Goal: Obtain resource: Obtain resource

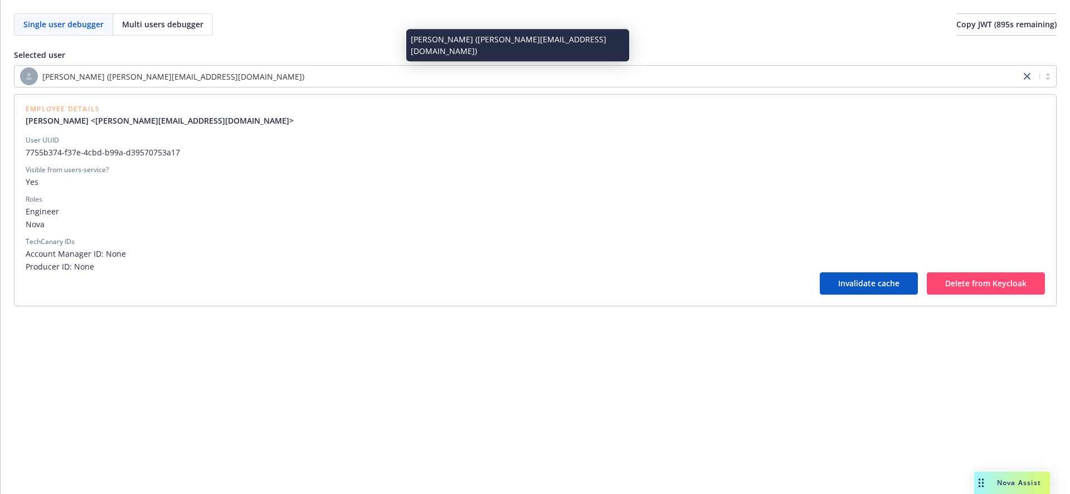
click at [342, 78] on div "[PERSON_NAME] ([PERSON_NAME][EMAIL_ADDRESS][DOMAIN_NAME])" at bounding box center [517, 76] width 995 height 18
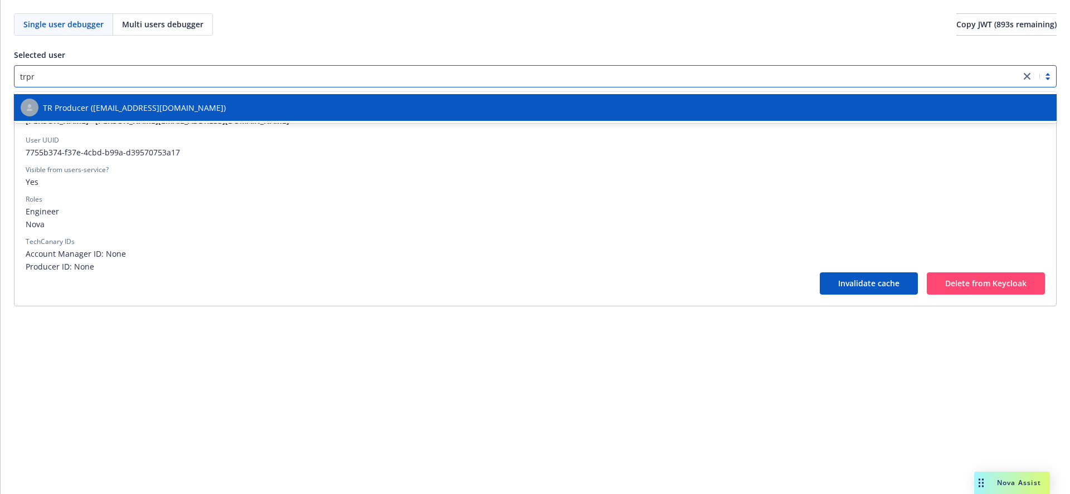
type input "trpro"
click at [209, 105] on span "TR Producer ([EMAIL_ADDRESS][DOMAIN_NAME])" at bounding box center [134, 108] width 183 height 12
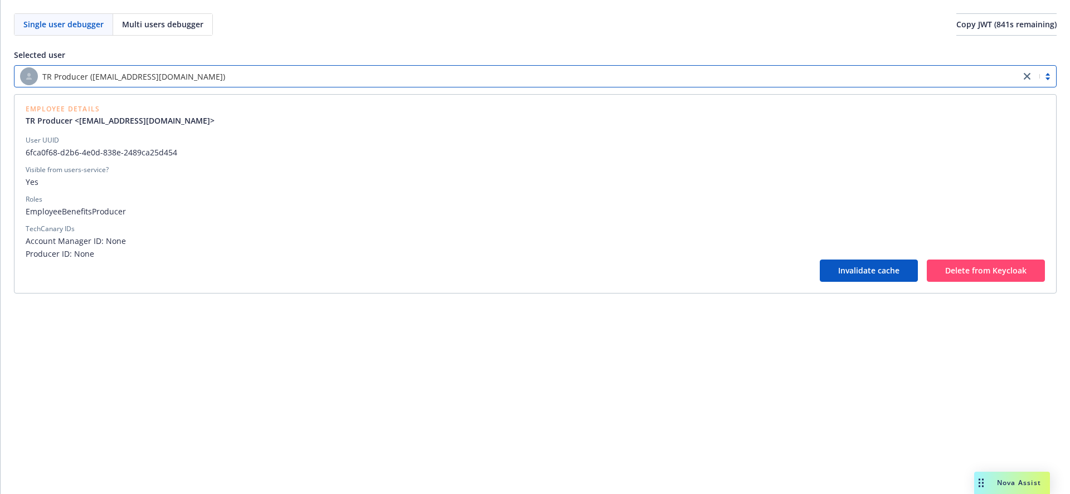
click at [30, 154] on span "6fca0f68-d2b6-4e0d-838e-2489ca25d454" at bounding box center [535, 153] width 1019 height 12
drag, startPoint x: 30, startPoint y: 154, endPoint x: 149, endPoint y: 148, distance: 119.4
click at [149, 148] on span "6fca0f68-d2b6-4e0d-838e-2489ca25d454" at bounding box center [535, 153] width 1019 height 12
copy span "6fca0f68-d2b6-4e0d-838e-2489ca25d454"
click at [35, 152] on span "6fca0f68-d2b6-4e0d-838e-2489ca25d454" at bounding box center [535, 153] width 1019 height 12
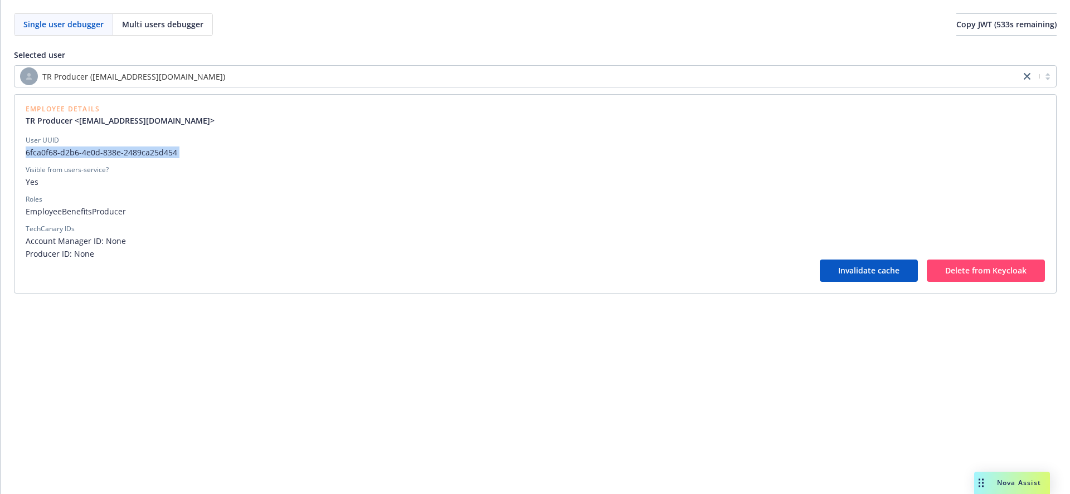
drag, startPoint x: 35, startPoint y: 152, endPoint x: 190, endPoint y: 147, distance: 155.6
click at [190, 147] on span "6fca0f68-d2b6-4e0d-838e-2489ca25d454" at bounding box center [535, 153] width 1019 height 12
click at [1017, 25] on span "Copy JWT ( 216 s remaining)" at bounding box center [1006, 24] width 100 height 11
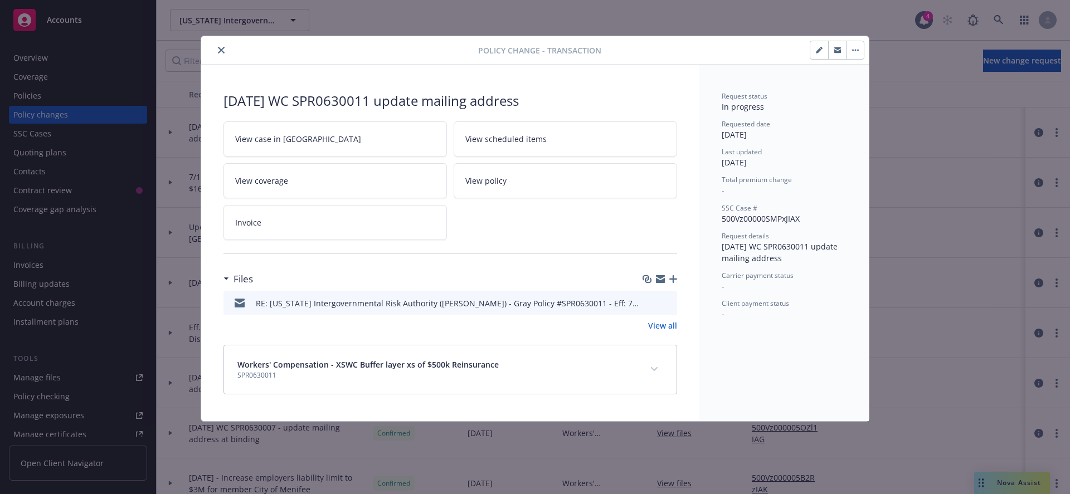
click at [672, 324] on link "View all" at bounding box center [662, 326] width 29 height 12
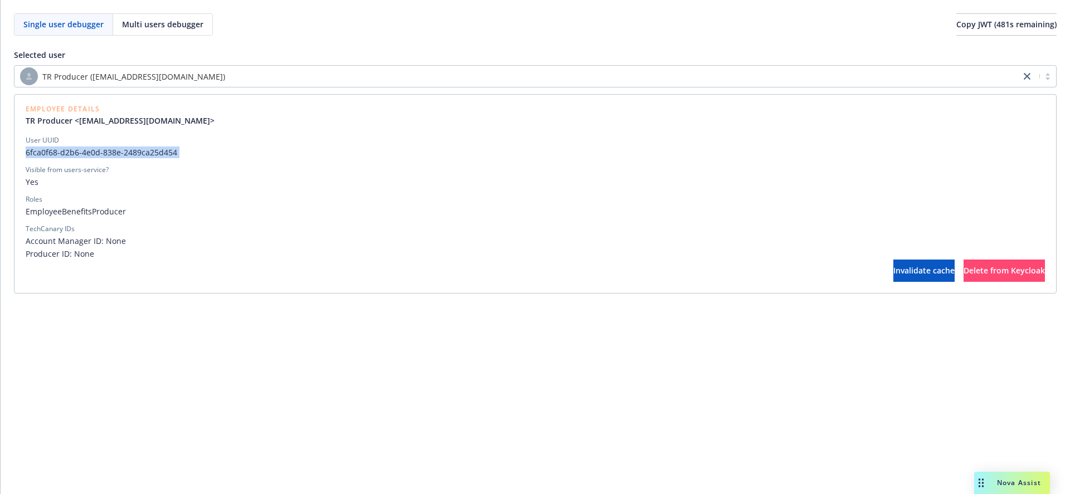
click at [28, 152] on span "6fca0f68-d2b6-4e0d-838e-2489ca25d454" at bounding box center [535, 153] width 1019 height 12
drag, startPoint x: 28, startPoint y: 152, endPoint x: 172, endPoint y: 149, distance: 143.8
click at [172, 149] on span "6fca0f68-d2b6-4e0d-838e-2489ca25d454" at bounding box center [535, 153] width 1019 height 12
click at [32, 152] on span "6fca0f68-d2b6-4e0d-838e-2489ca25d454" at bounding box center [535, 153] width 1019 height 12
drag, startPoint x: 32, startPoint y: 152, endPoint x: 132, endPoint y: 152, distance: 100.3
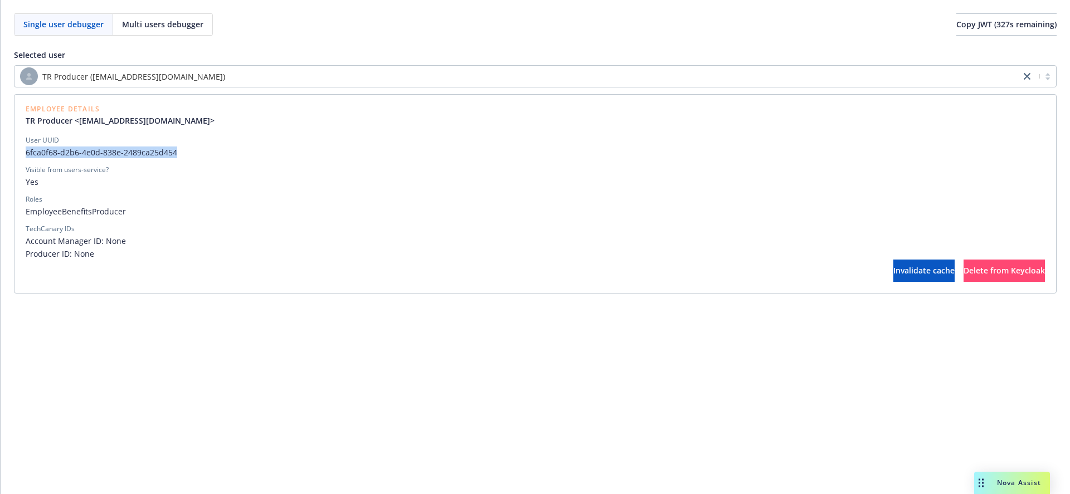
click at [132, 152] on span "6fca0f68-d2b6-4e0d-838e-2489ca25d454" at bounding box center [535, 153] width 1019 height 12
